Goal: Task Accomplishment & Management: Use online tool/utility

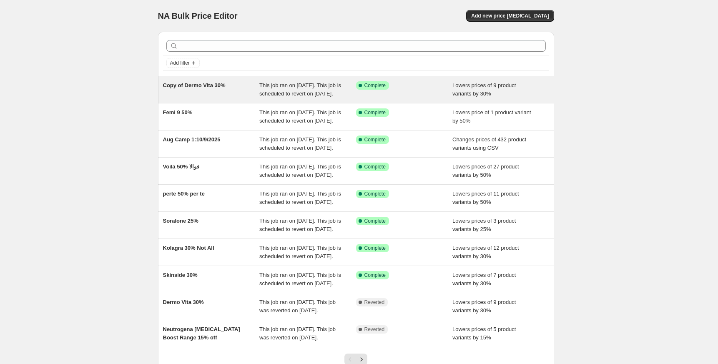
click at [221, 91] on div "Copy of Dermo Vita 30%" at bounding box center [211, 89] width 97 height 17
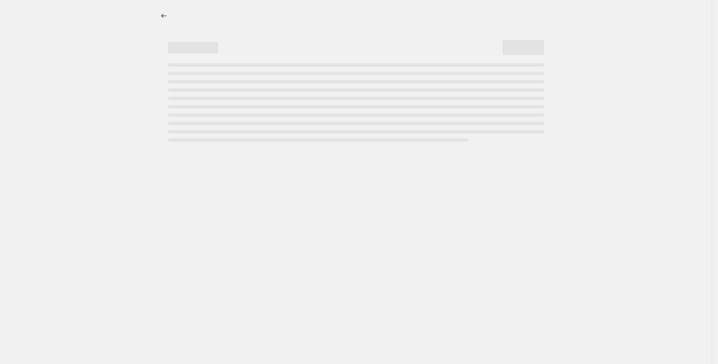
select select "percentage"
select select "vendor"
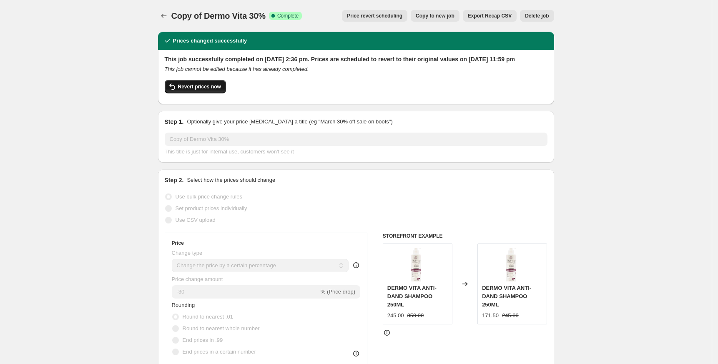
click at [190, 90] on span "Revert prices now" at bounding box center [199, 86] width 43 height 7
checkbox input "false"
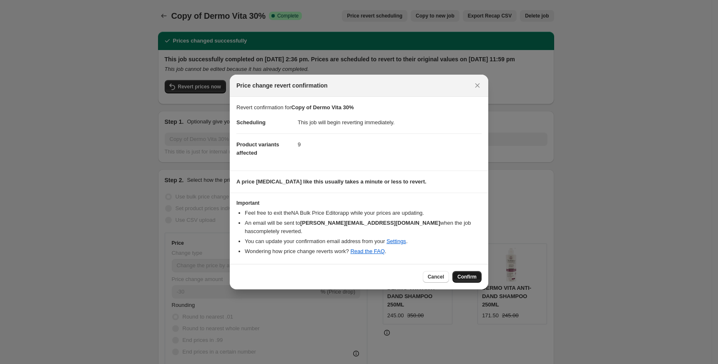
click at [463, 271] on button "Confirm" at bounding box center [467, 277] width 29 height 12
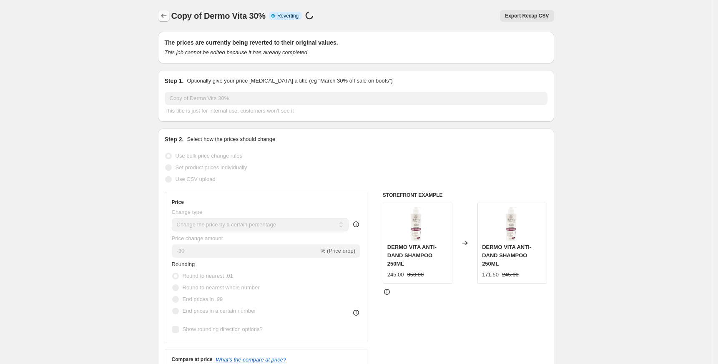
select select "percentage"
select select "vendor"
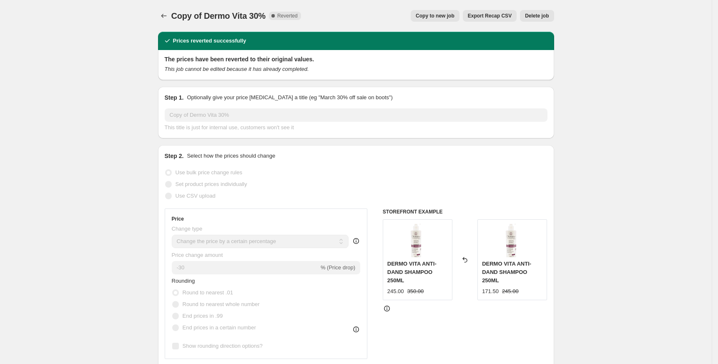
click at [167, 22] on div "Copy of Dermo Vita 30%. This page is ready Copy of Dermo Vita 30% Complete Reve…" at bounding box center [356, 16] width 396 height 32
click at [168, 13] on icon "Price change jobs" at bounding box center [164, 16] width 8 height 8
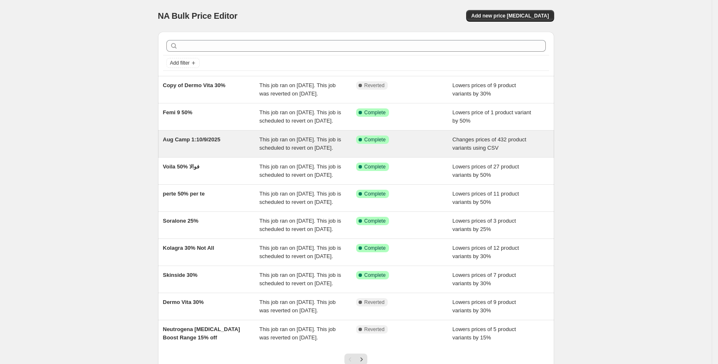
click at [206, 143] on span "Aug Camp 1:10/9/2025" at bounding box center [192, 139] width 58 height 6
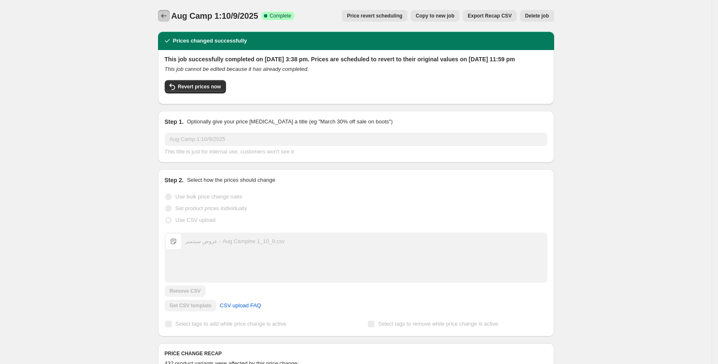
click at [164, 14] on icon "Price change jobs" at bounding box center [164, 16] width 8 height 8
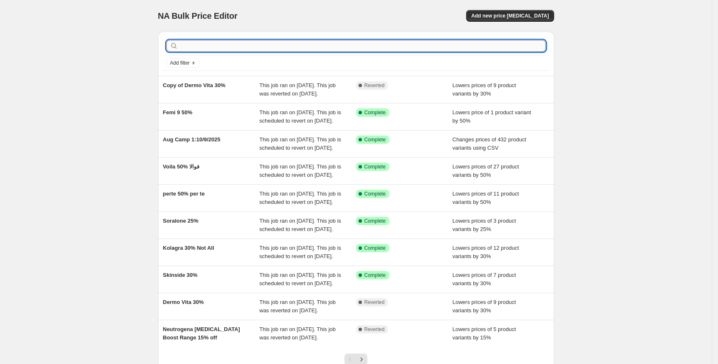
click at [252, 44] on input "text" at bounding box center [363, 46] width 366 height 12
type input "vin"
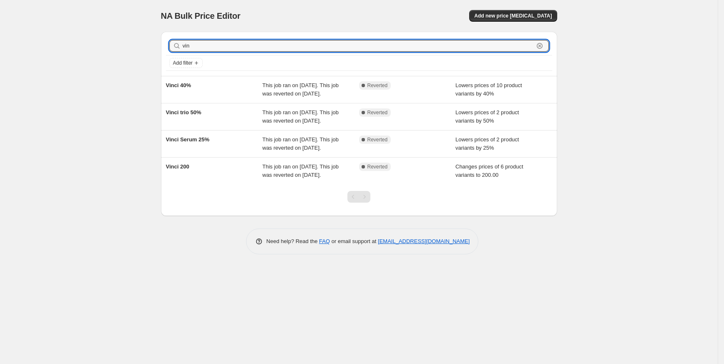
drag, startPoint x: 203, startPoint y: 49, endPoint x: 136, endPoint y: 52, distance: 67.2
click at [136, 52] on div "NA Bulk Price Editor. This page is ready NA Bulk Price Editor Add new price cha…" at bounding box center [359, 182] width 718 height 364
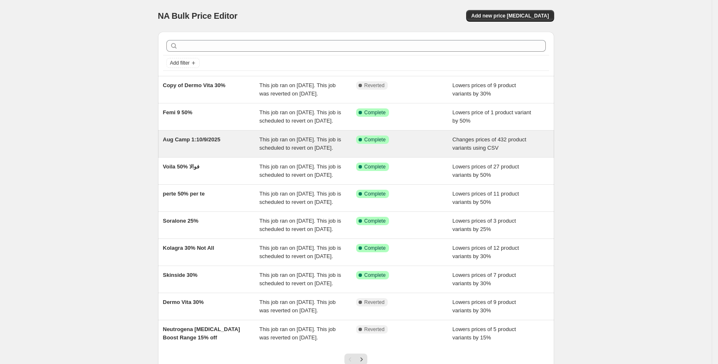
click at [220, 152] on div "Aug Camp 1:10/9/2025" at bounding box center [211, 144] width 97 height 17
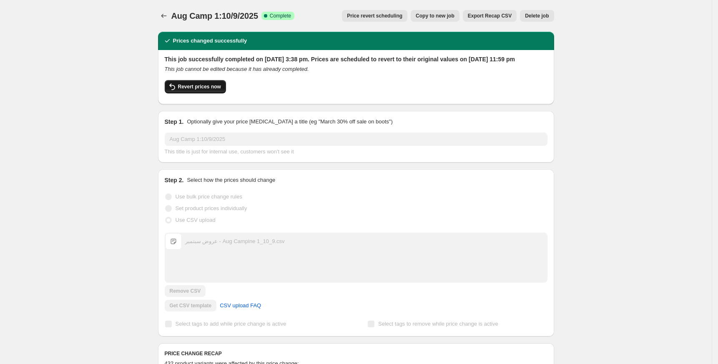
click at [201, 90] on span "Revert prices now" at bounding box center [199, 86] width 43 height 7
checkbox input "false"
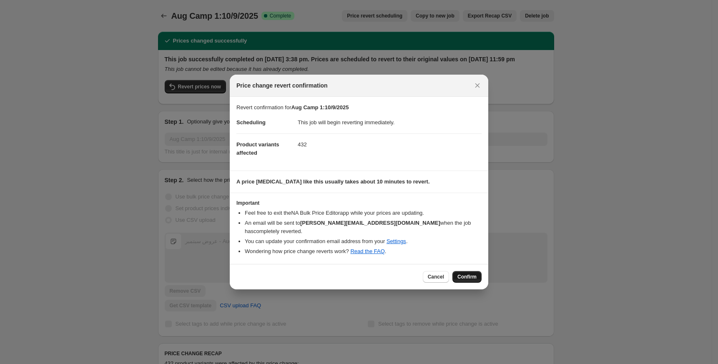
click at [471, 274] on span "Confirm" at bounding box center [467, 277] width 19 height 7
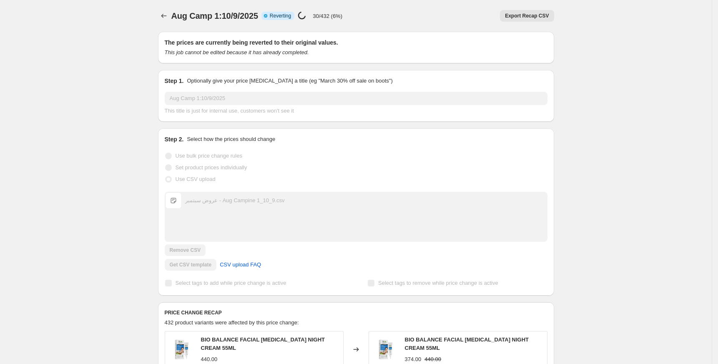
click at [160, 15] on div "Aug Camp 1:10/9/2025. This page is ready Aug Camp 1:10/9/2025 Info Partially co…" at bounding box center [356, 330] width 416 height 660
click at [164, 14] on icon "Price change jobs" at bounding box center [164, 16] width 8 height 8
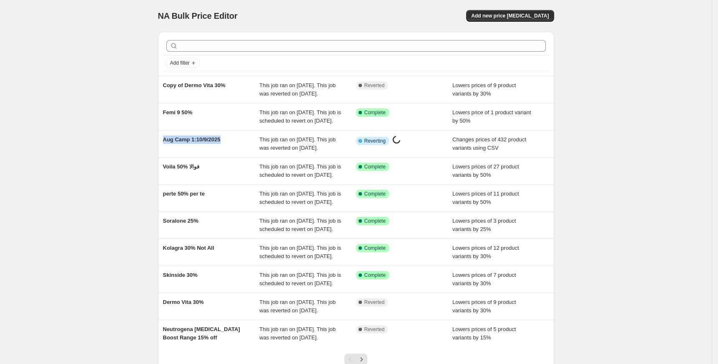
drag, startPoint x: 231, startPoint y: 160, endPoint x: 140, endPoint y: 161, distance: 90.9
click at [140, 161] on div "NA Bulk Price Editor. This page is ready NA Bulk Price Editor Add new price cha…" at bounding box center [356, 215] width 712 height 430
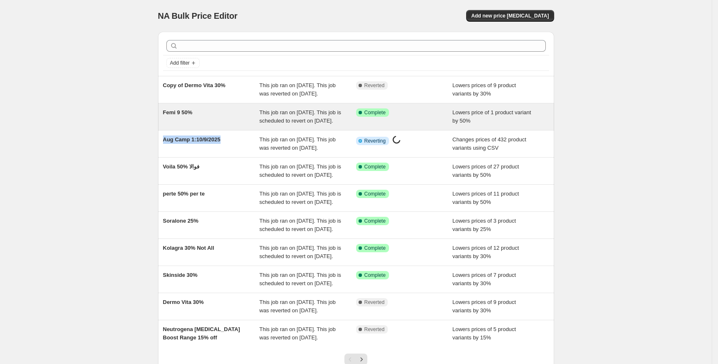
copy span "Aug Camp 1:10/9/2025"
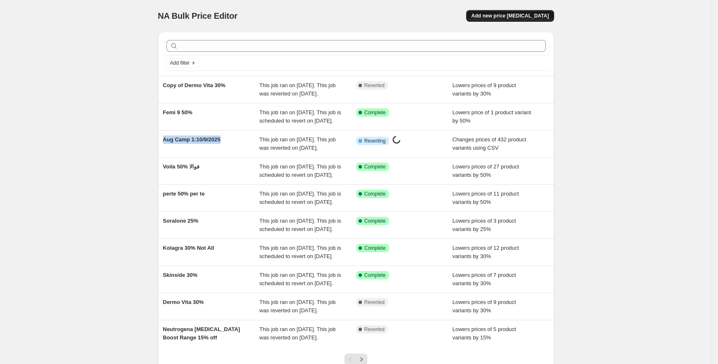
click at [526, 13] on span "Add new price change job" at bounding box center [510, 16] width 78 height 7
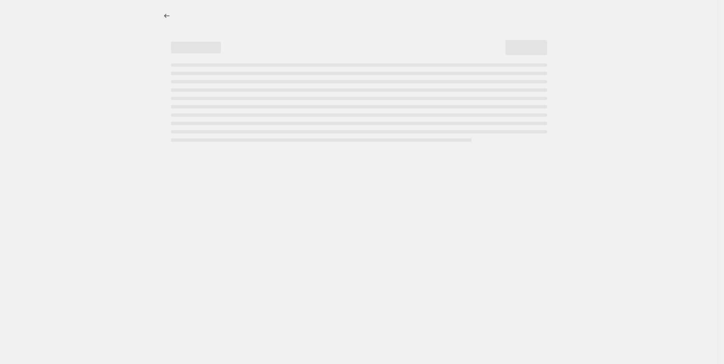
select select "percentage"
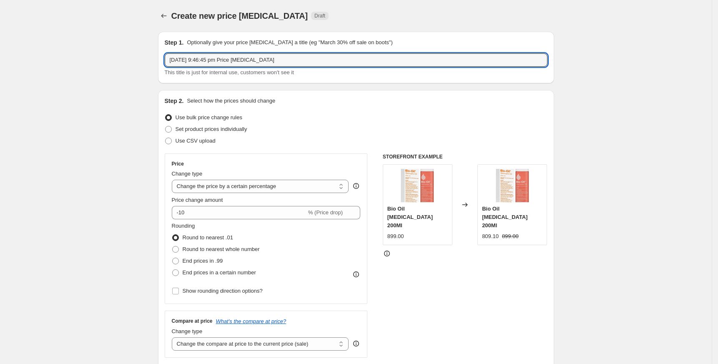
drag, startPoint x: 291, startPoint y: 59, endPoint x: -13, endPoint y: 59, distance: 304.5
click at [0, 59] on html "Home Settings Plans Skip to content Create new price change job. This page is r…" at bounding box center [359, 182] width 718 height 364
paste input "Aug Camp 1:10/9/2025"
type input "Aug Camp 1:10/9/2025"
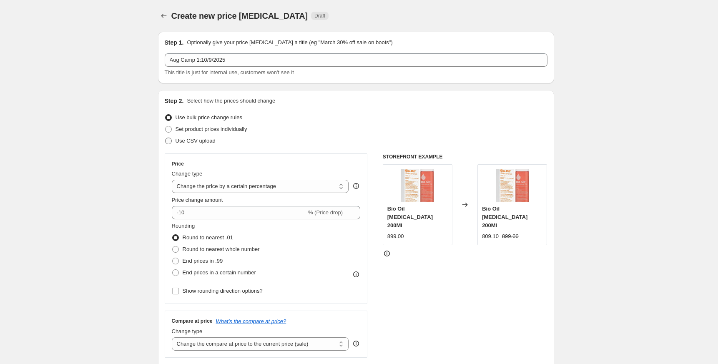
click at [208, 144] on span "Use CSV upload" at bounding box center [196, 141] width 40 height 6
click at [166, 138] on input "Use CSV upload" at bounding box center [165, 138] width 0 height 0
radio input "true"
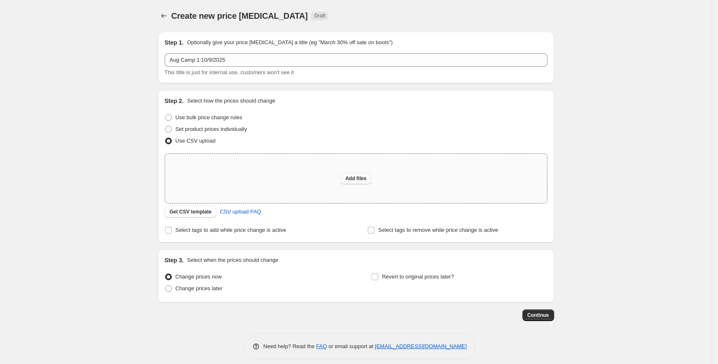
click at [350, 181] on span "Add files" at bounding box center [355, 178] width 21 height 7
type input "C:\fakepath\عروض سبتمبر - Aug Campine 1_10_9 without parkville.csv"
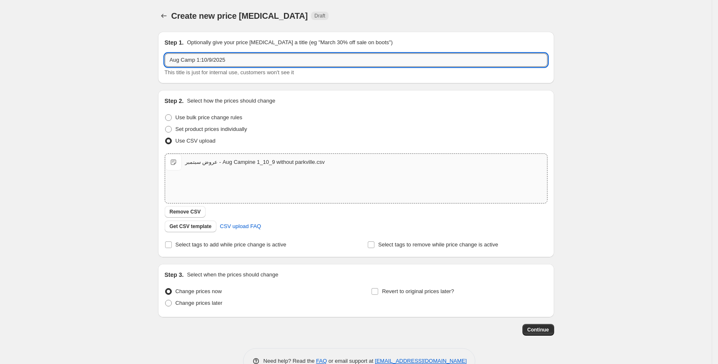
click at [270, 63] on input "Aug Camp 1:10/9/2025" at bounding box center [356, 59] width 383 height 13
paste input "without parkville"
type input "Aug Camp 1:10/9/2025 without parkville"
click at [125, 143] on div "Create new price change job. This page is ready Create new price change job Dra…" at bounding box center [356, 193] width 712 height 387
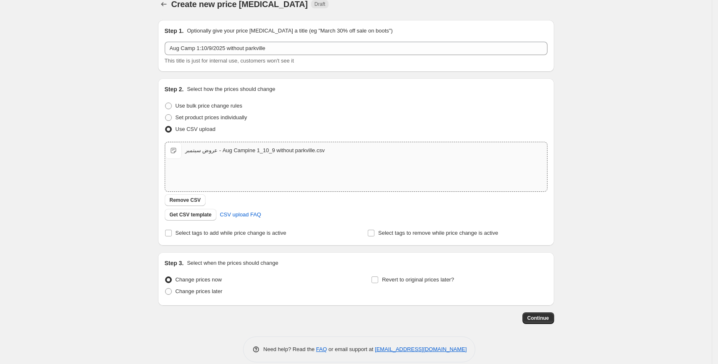
scroll to position [22, 0]
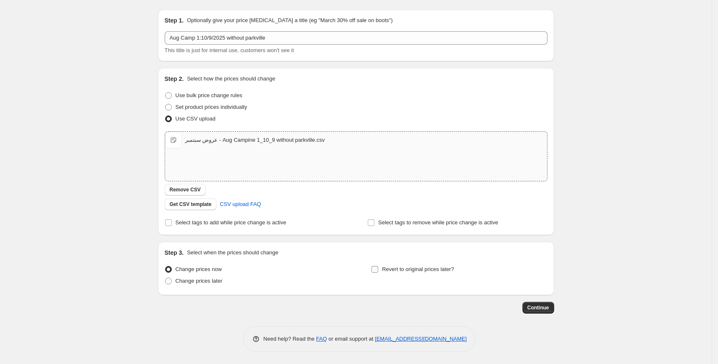
click at [431, 272] on span "Revert to original prices later?" at bounding box center [418, 269] width 72 height 8
click at [378, 272] on input "Revert to original prices later?" at bounding box center [375, 269] width 7 height 7
checkbox input "true"
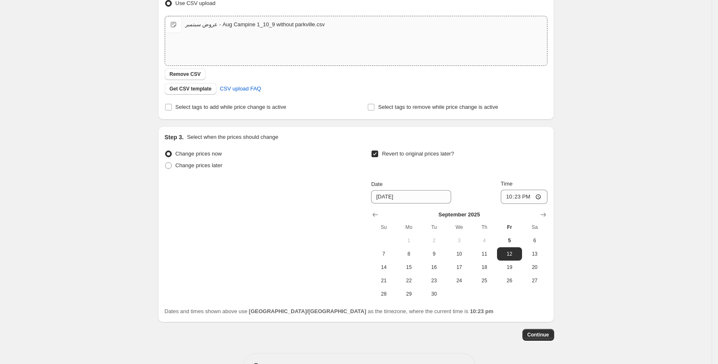
scroll to position [165, 0]
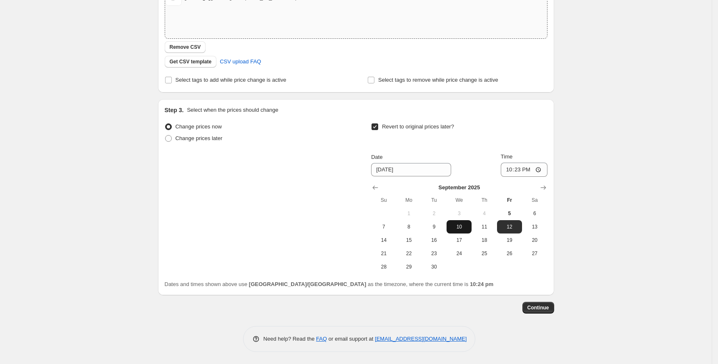
click at [460, 224] on span "10" at bounding box center [459, 227] width 18 height 7
type input "9/10/2025"
click at [512, 171] on input "22:23" at bounding box center [524, 170] width 47 height 14
click at [607, 128] on div "Create new price change job. This page is ready Create new price change job Dra…" at bounding box center [356, 99] width 712 height 529
click at [521, 170] on input "23:30" at bounding box center [524, 170] width 47 height 14
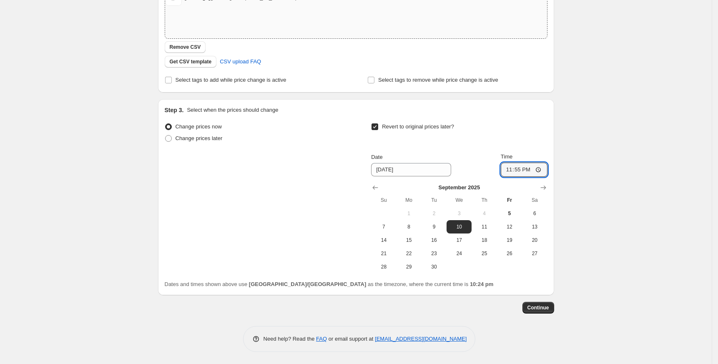
click at [606, 219] on div "Create new price change job. This page is ready Create new price change job Dra…" at bounding box center [356, 99] width 712 height 529
click at [517, 171] on input "23:55" at bounding box center [524, 170] width 47 height 14
type input "23:50"
drag, startPoint x: 628, startPoint y: 256, endPoint x: 631, endPoint y: 249, distance: 7.5
click at [629, 255] on div "Create new price change job. This page is ready Create new price change job Dra…" at bounding box center [356, 99] width 712 height 529
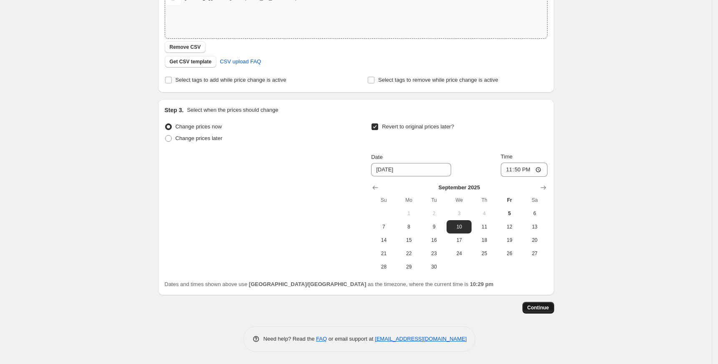
click at [548, 309] on span "Continue" at bounding box center [539, 308] width 22 height 7
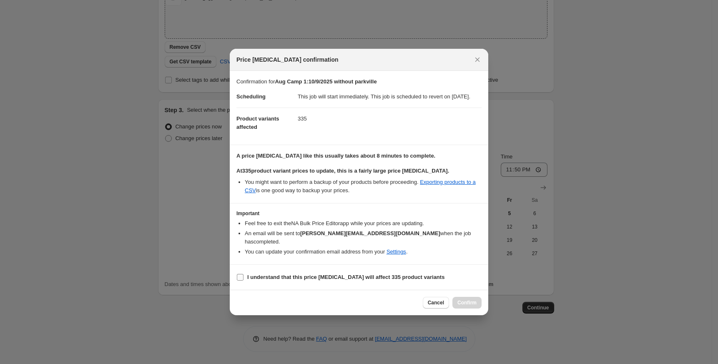
click at [286, 279] on b "I understand that this price change job will affect 335 product variants" at bounding box center [345, 277] width 197 height 6
click at [244, 279] on input "I understand that this price change job will affect 335 product variants" at bounding box center [240, 277] width 7 height 7
checkbox input "true"
click at [463, 299] on button "Confirm" at bounding box center [467, 303] width 29 height 12
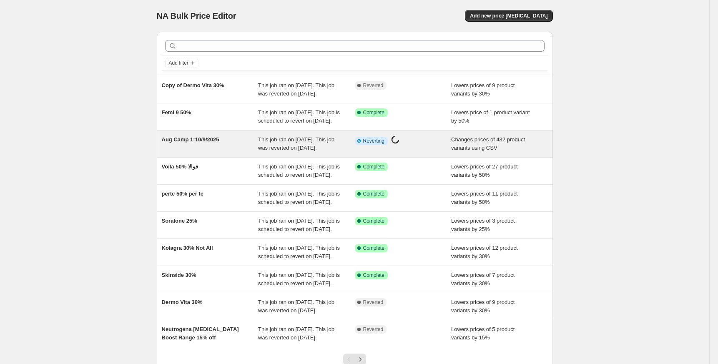
click at [190, 143] on span "Aug Camp 1:10/9/2025" at bounding box center [191, 139] width 58 height 6
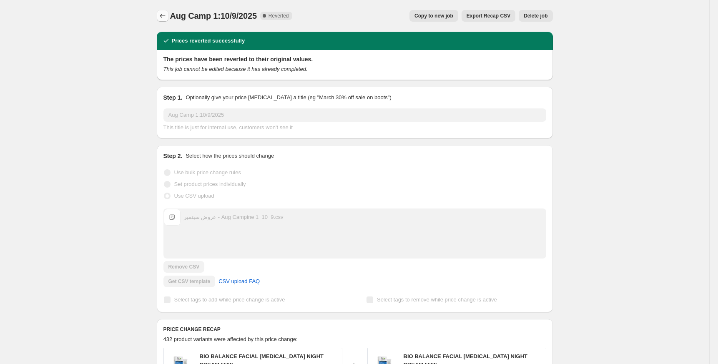
click at [161, 17] on icon "Price change jobs" at bounding box center [163, 16] width 8 height 8
